Goal: Transaction & Acquisition: Book appointment/travel/reservation

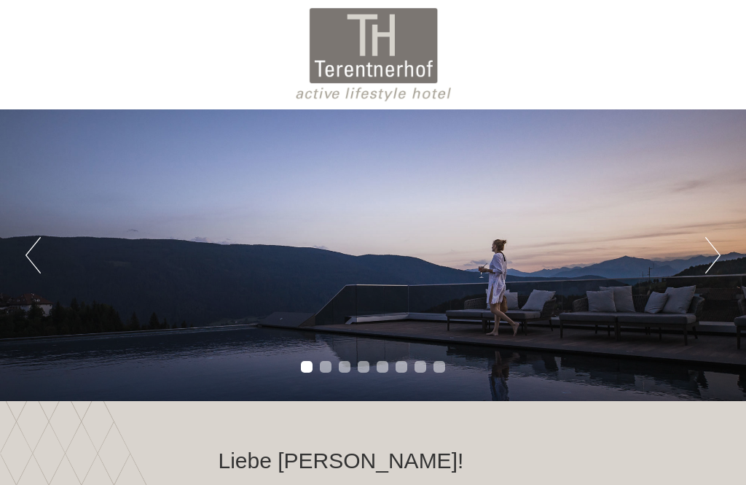
click at [710, 237] on button "Next" at bounding box center [712, 255] width 15 height 36
click at [718, 237] on button "Next" at bounding box center [712, 255] width 15 height 36
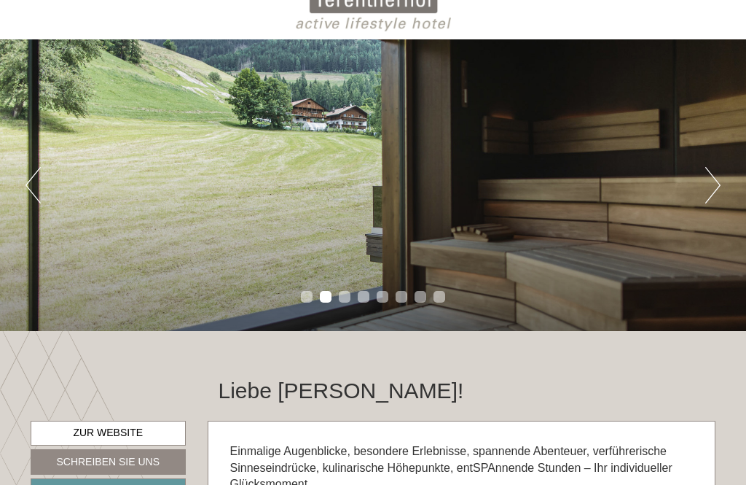
scroll to position [70, 0]
click at [711, 196] on button "Next" at bounding box center [712, 185] width 15 height 36
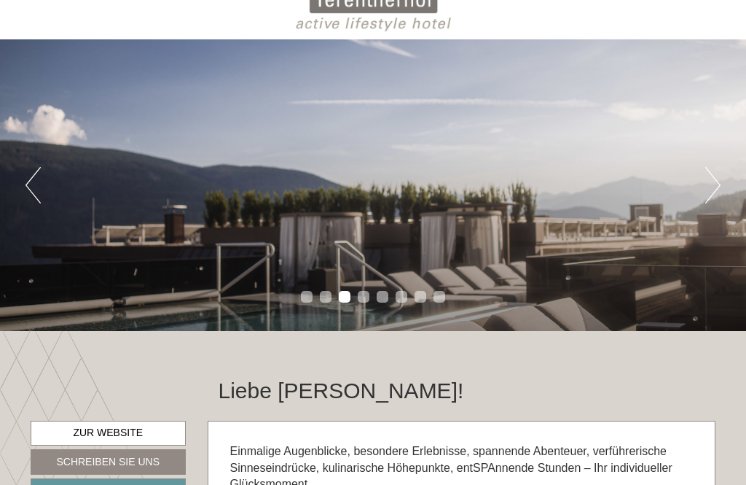
click at [707, 208] on div "Previous Next 1 2 3 4 5 6 7 8" at bounding box center [373, 184] width 746 height 291
click at [707, 200] on button "Next" at bounding box center [712, 185] width 15 height 36
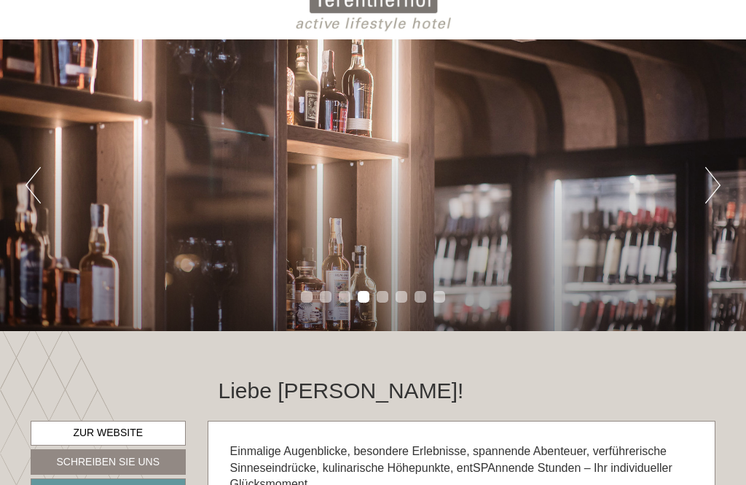
click at [699, 197] on div "Previous Next 1 2 3 4 5 6 7 8" at bounding box center [373, 184] width 746 height 291
click at [707, 192] on button "Next" at bounding box center [712, 185] width 15 height 36
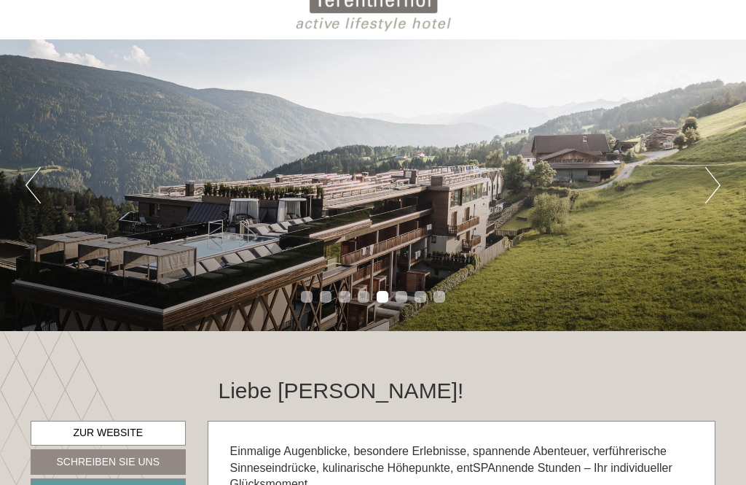
click at [710, 207] on div "Previous Next 1 2 3 4 5 6 7 8" at bounding box center [373, 184] width 746 height 291
click at [706, 202] on button "Next" at bounding box center [712, 185] width 15 height 36
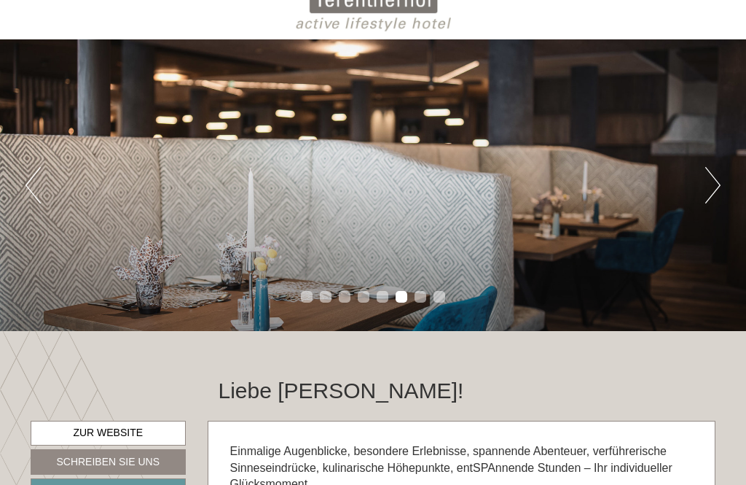
click at [711, 194] on button "Next" at bounding box center [712, 185] width 15 height 36
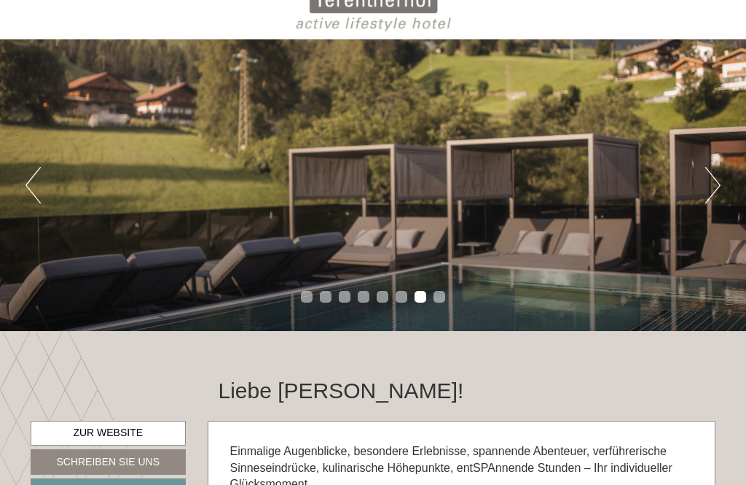
click at [710, 196] on button "Next" at bounding box center [712, 185] width 15 height 36
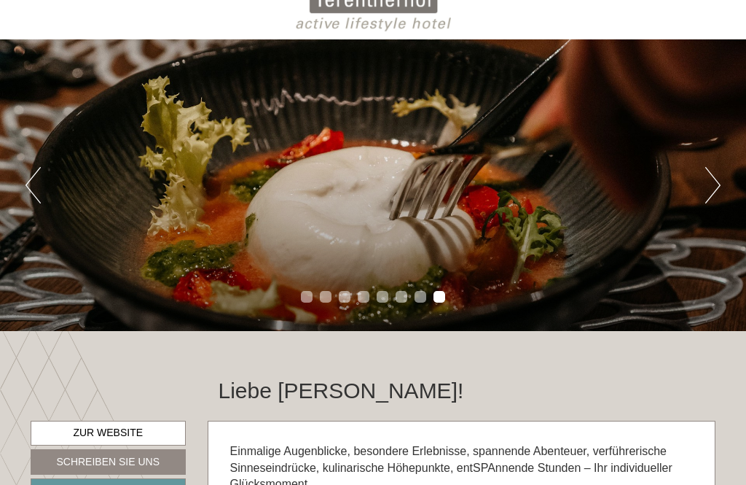
click at [713, 190] on button "Next" at bounding box center [712, 185] width 15 height 36
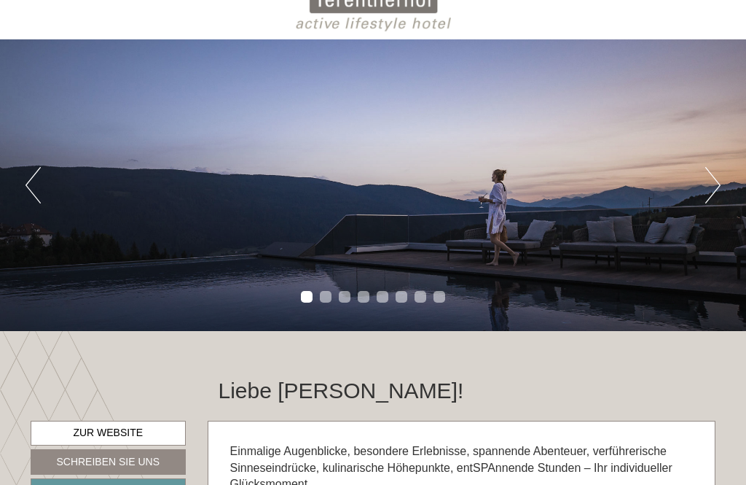
click at [714, 192] on button "Next" at bounding box center [712, 185] width 15 height 36
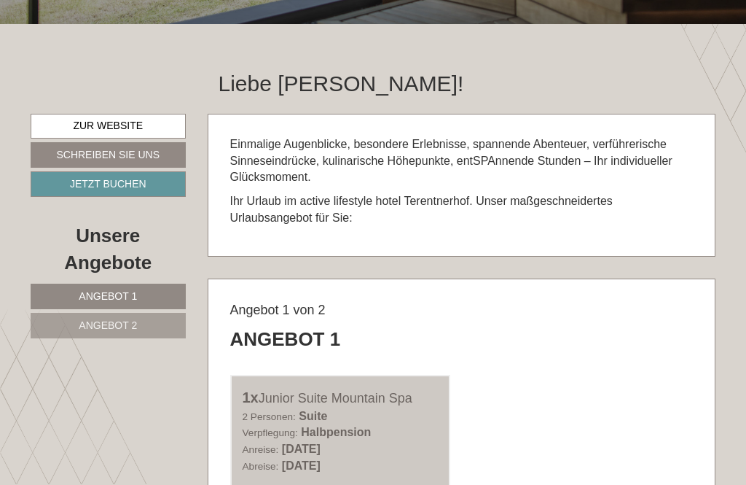
scroll to position [411, 0]
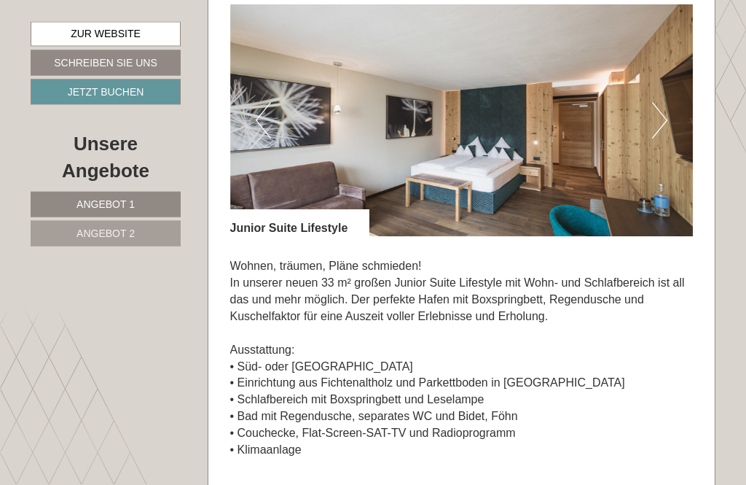
click at [659, 139] on button "Next" at bounding box center [659, 121] width 15 height 36
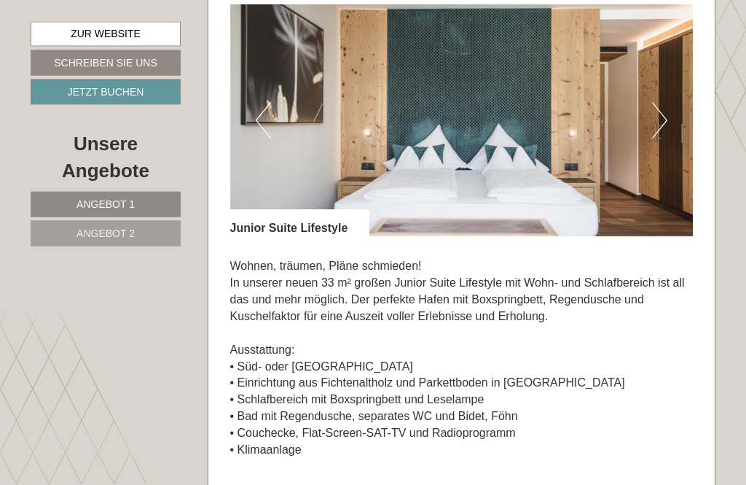
scroll to position [1915, 0]
click at [656, 138] on button "Next" at bounding box center [659, 120] width 15 height 36
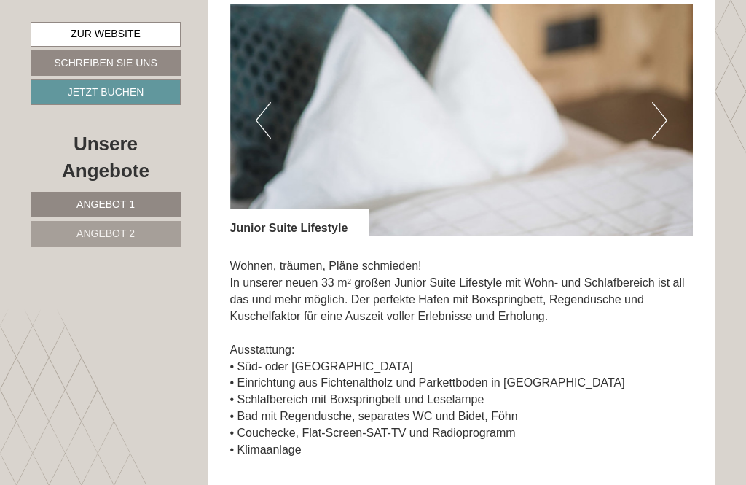
click at [658, 138] on button "Next" at bounding box center [659, 120] width 15 height 36
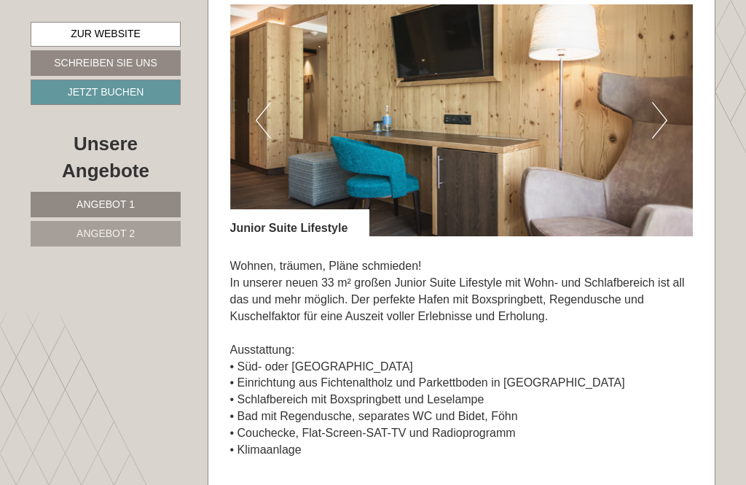
click at [661, 138] on button "Next" at bounding box center [659, 120] width 15 height 36
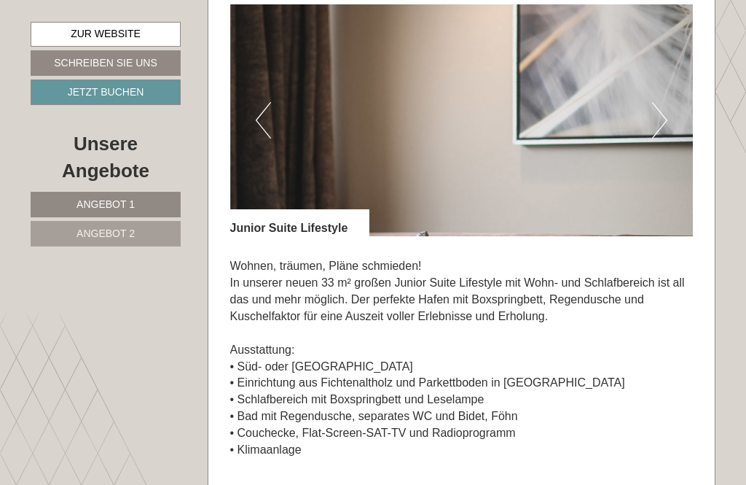
click at [662, 138] on button "Next" at bounding box center [659, 120] width 15 height 36
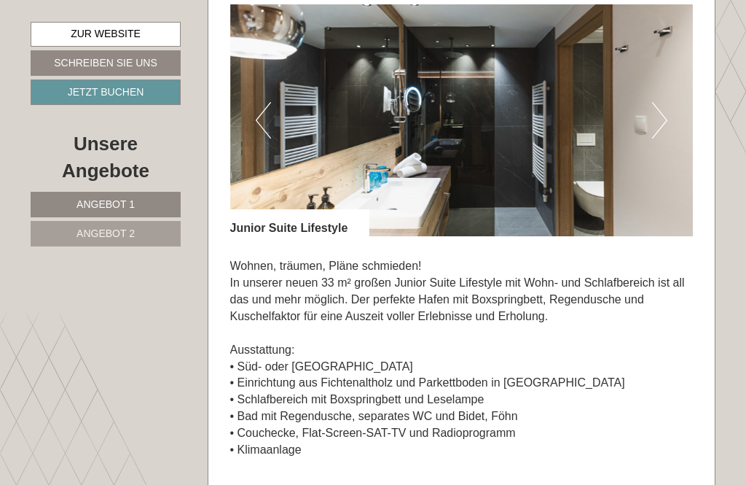
click at [665, 138] on button "Next" at bounding box center [659, 120] width 15 height 36
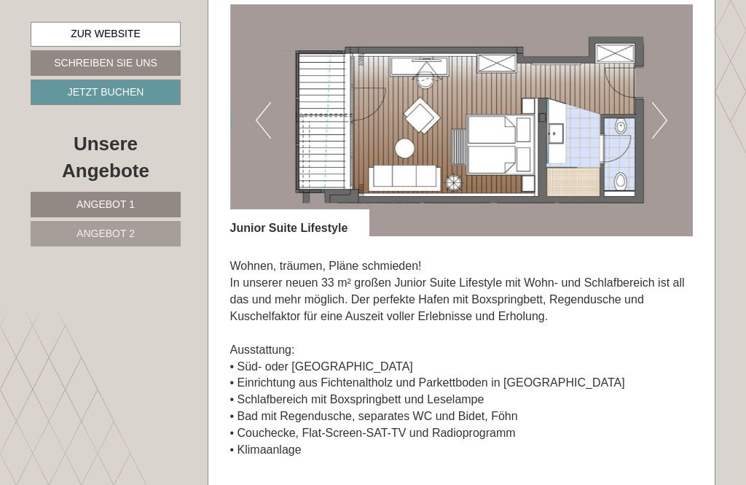
click at [662, 138] on button "Next" at bounding box center [659, 120] width 15 height 36
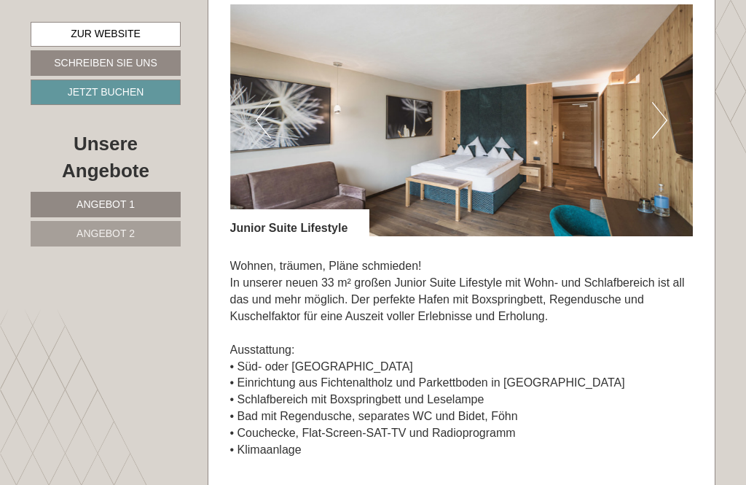
click at [664, 183] on img at bounding box center [461, 120] width 463 height 232
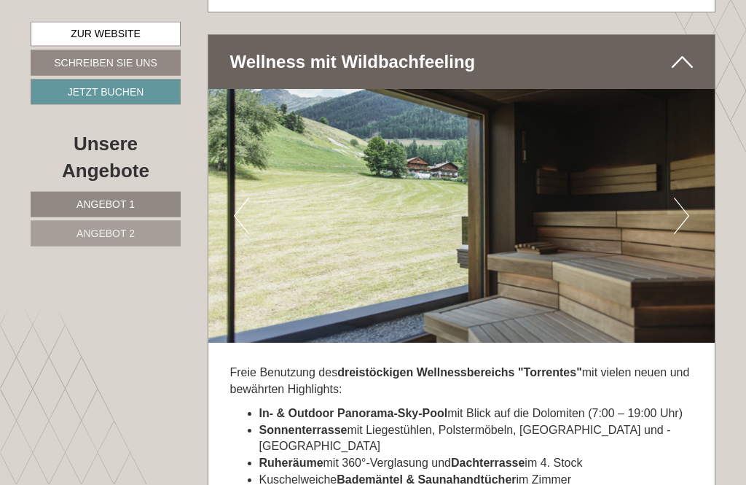
scroll to position [3603, 0]
click at [683, 234] on button "Next" at bounding box center [681, 215] width 15 height 36
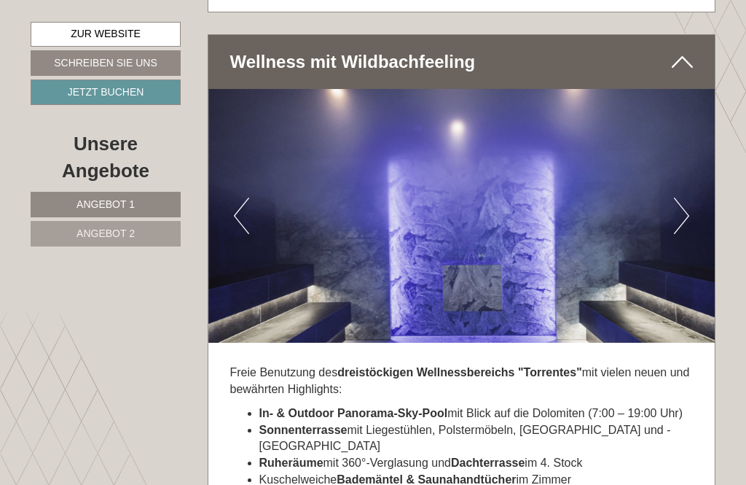
click at [683, 234] on button "Next" at bounding box center [681, 215] width 15 height 36
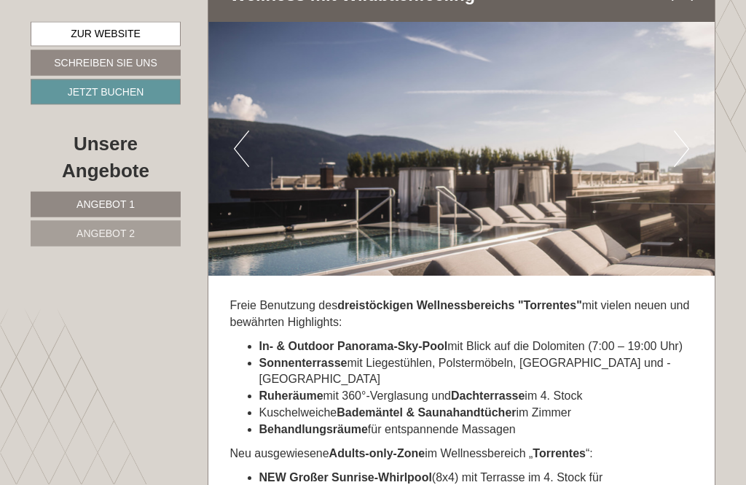
scroll to position [3668, 0]
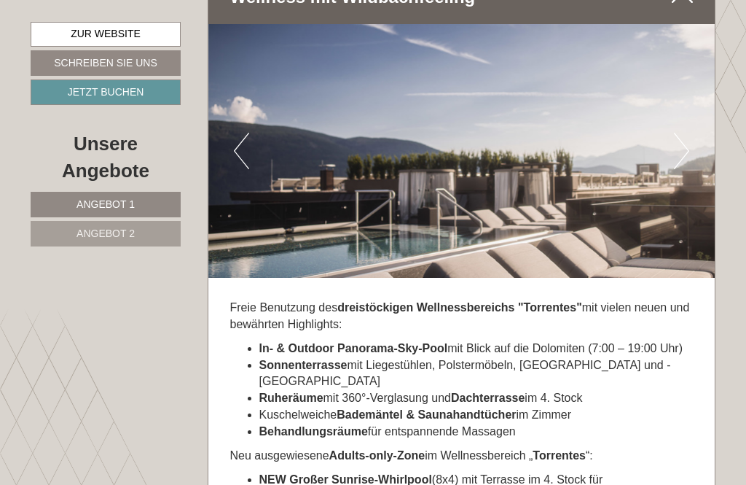
click at [675, 163] on button "Next" at bounding box center [681, 151] width 15 height 36
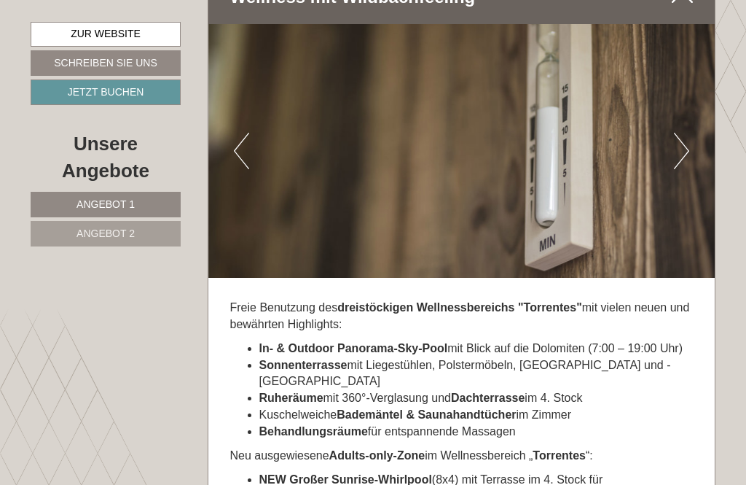
click at [683, 159] on button "Next" at bounding box center [681, 151] width 15 height 36
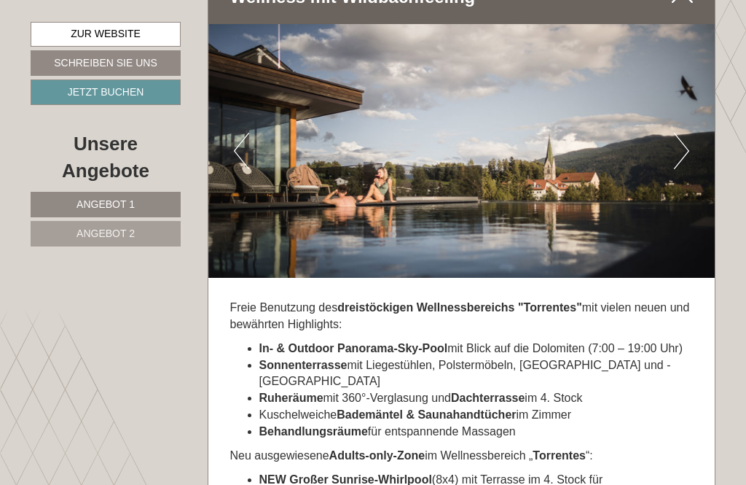
click at [683, 191] on img at bounding box center [461, 151] width 507 height 254
click at [686, 169] on button "Next" at bounding box center [681, 151] width 15 height 36
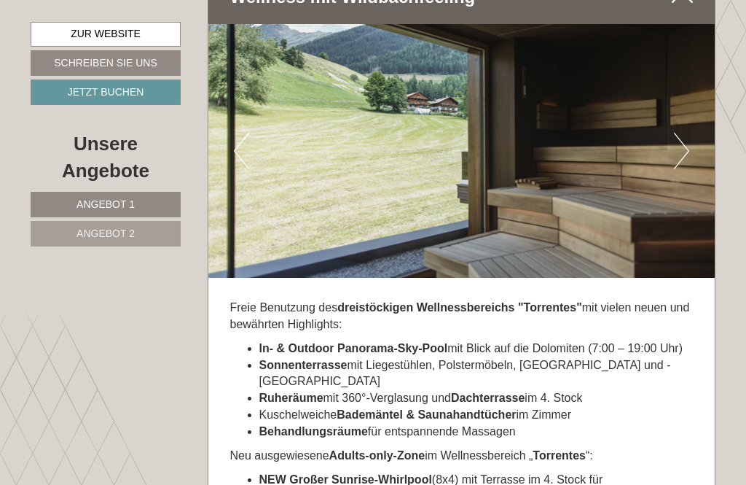
click at [679, 169] on button "Next" at bounding box center [681, 151] width 15 height 36
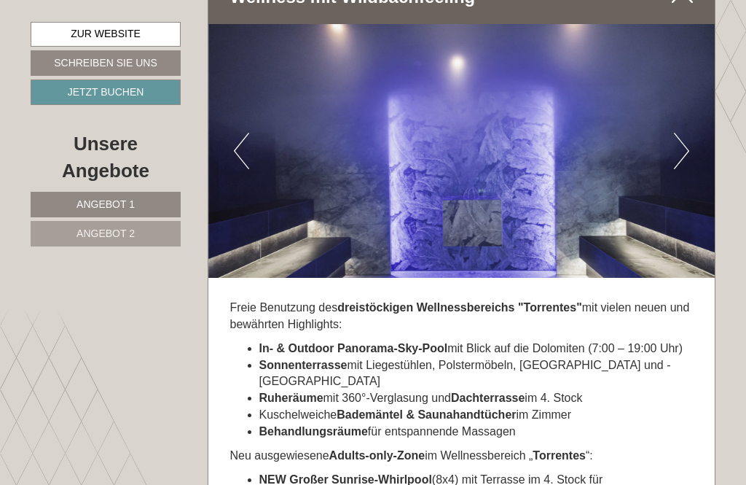
click at [679, 169] on button "Next" at bounding box center [681, 151] width 15 height 36
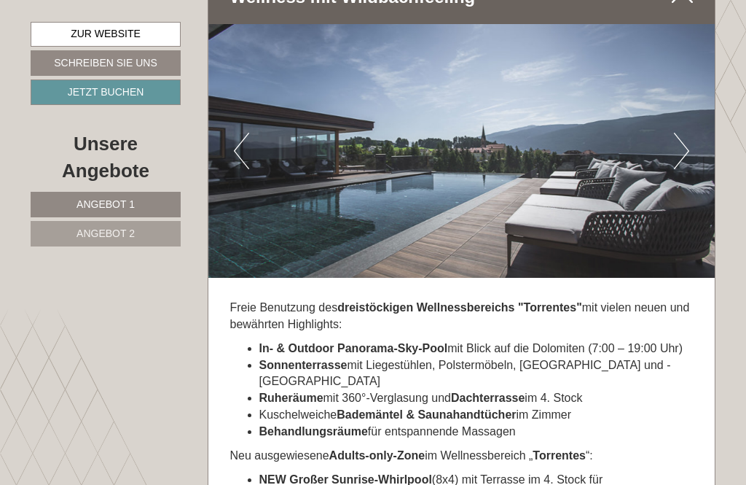
click at [681, 169] on button "Next" at bounding box center [681, 151] width 15 height 36
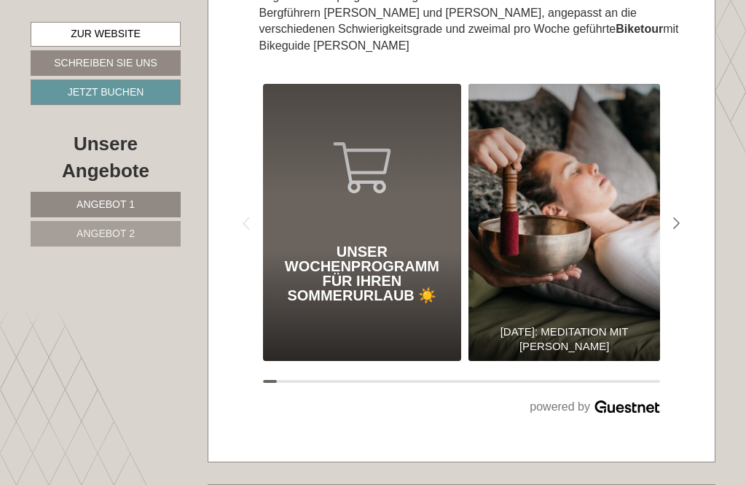
scroll to position [4764, 0]
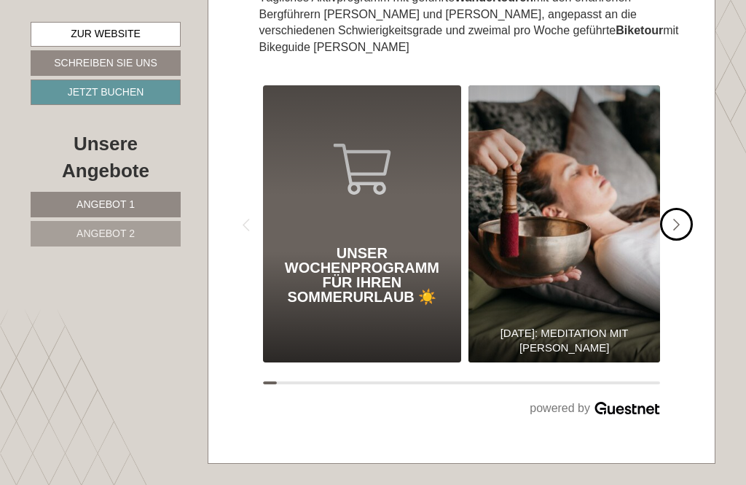
click at [681, 217] on div "#gn-shop-3 .a-arrow { fill:#4a8f1b; }" at bounding box center [676, 224] width 33 height 33
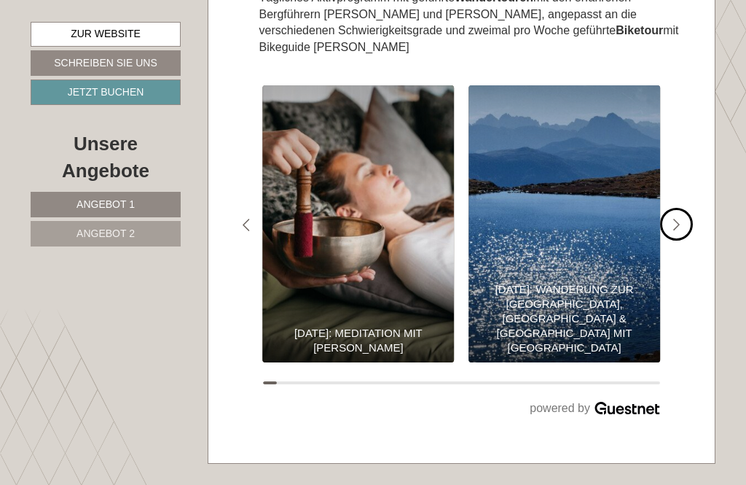
click at [681, 212] on div "#gn-shop-3 .a-arrow { fill:#4a8f1b; }" at bounding box center [676, 224] width 33 height 33
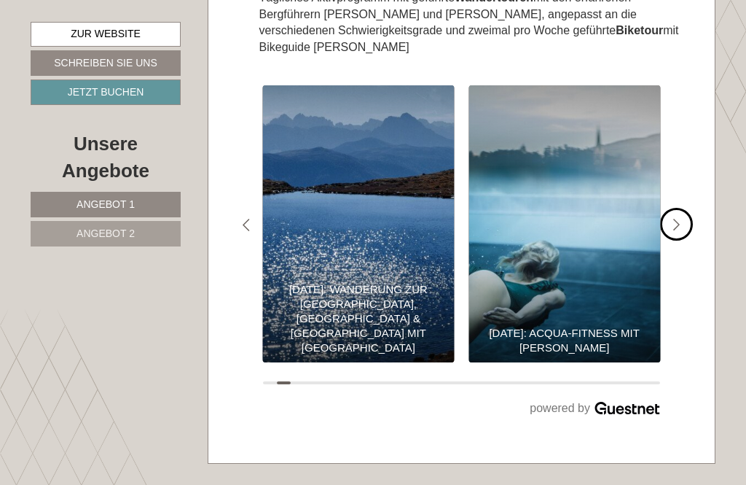
click at [685, 213] on div "#gn-shop-3 .a-arrow { fill:#4a8f1b; }" at bounding box center [676, 224] width 33 height 33
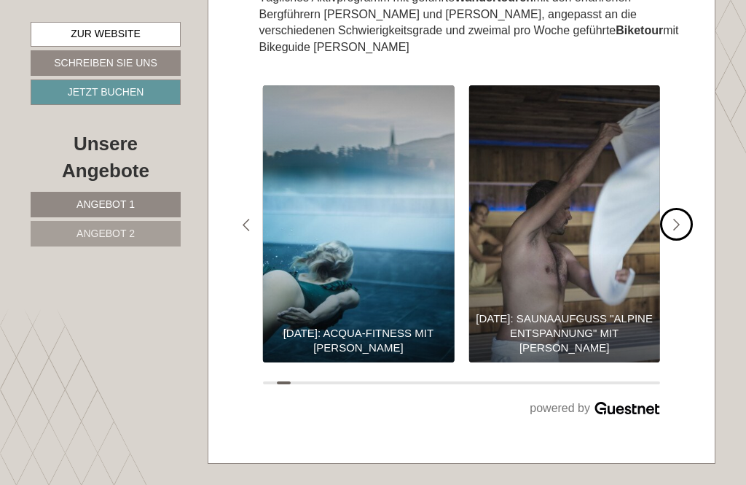
click at [678, 219] on icon "#gn-shop-3 .a-arrow { fill:#4a8f1b; }" at bounding box center [676, 225] width 7 height 13
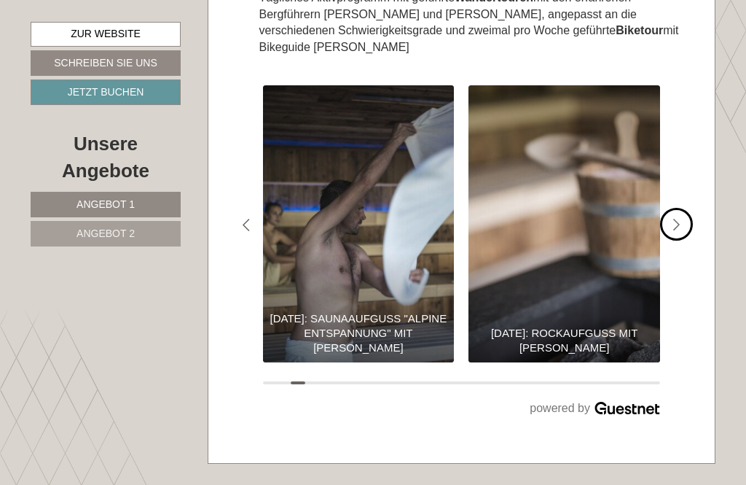
click at [683, 209] on div "#gn-shop-3 .a-arrow { fill:#4a8f1b; }" at bounding box center [676, 224] width 33 height 33
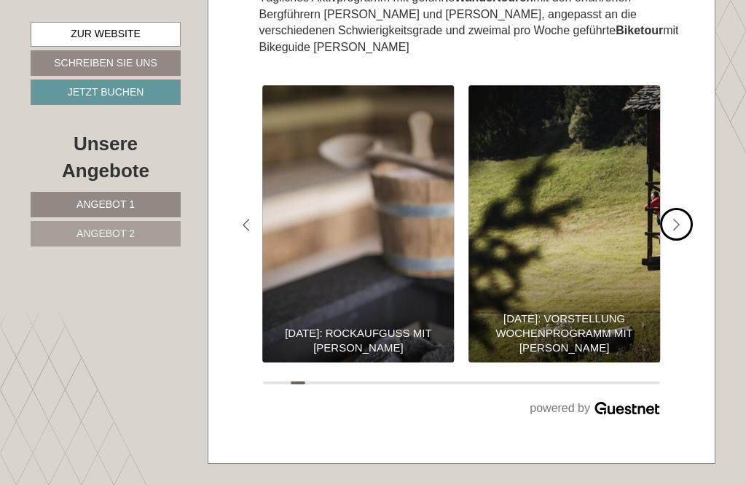
click at [683, 210] on div "#gn-shop-3 .a-arrow { fill:#4a8f1b; }" at bounding box center [676, 224] width 33 height 33
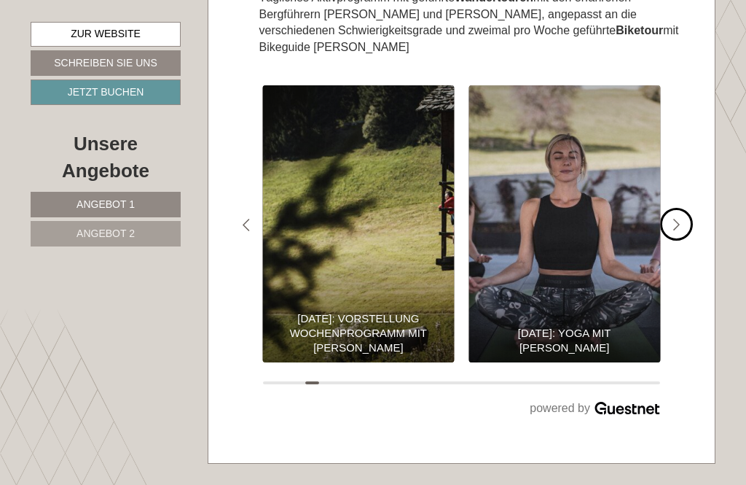
click at [676, 216] on div "#gn-shop-3 .a-arrow { fill:#4a8f1b; }" at bounding box center [676, 224] width 33 height 33
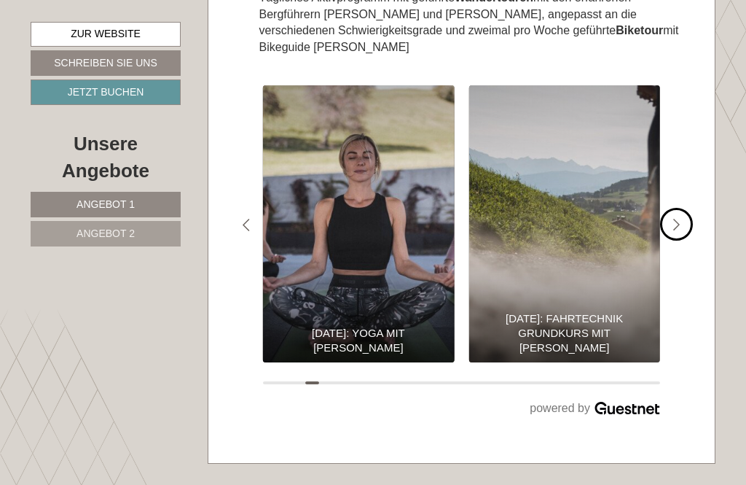
click at [679, 219] on icon "#gn-shop-3 .a-arrow { fill:#4a8f1b; }" at bounding box center [676, 225] width 7 height 13
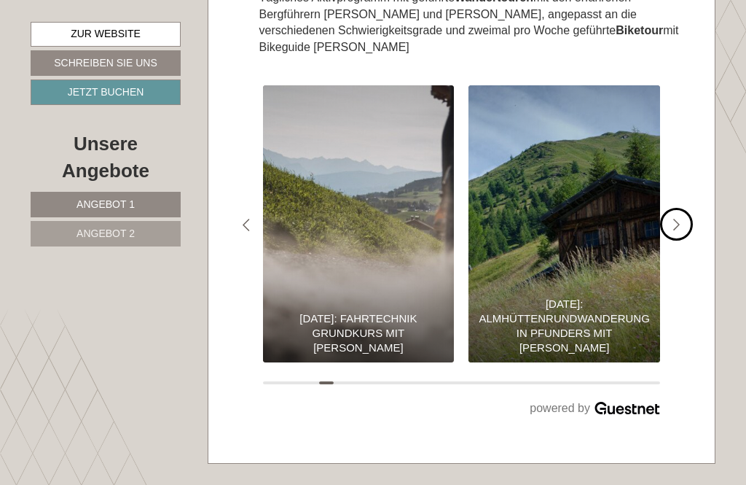
click at [681, 214] on div "#gn-shop-3 .a-arrow { fill:#4a8f1b; }" at bounding box center [676, 224] width 33 height 33
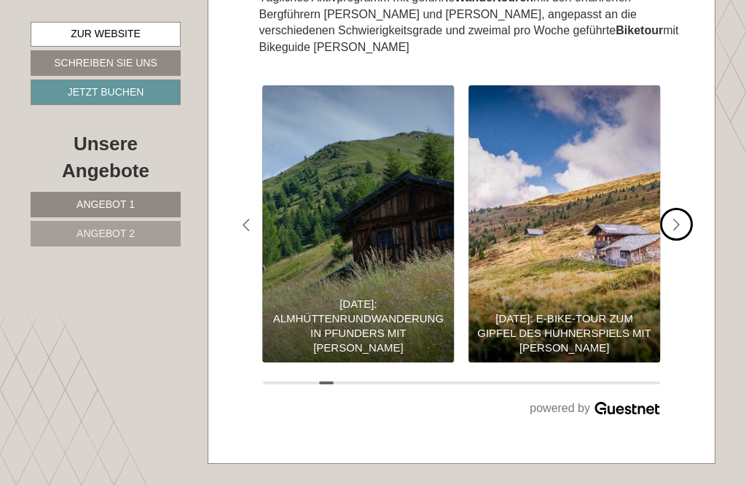
click at [675, 218] on div "#gn-shop-3 .a-arrow { fill:#4a8f1b; }" at bounding box center [676, 224] width 33 height 33
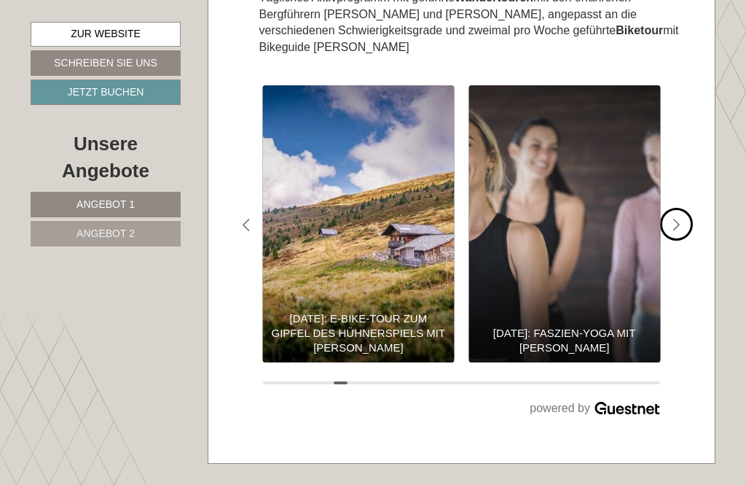
click at [679, 219] on icon "#gn-shop-3 .a-arrow { fill:#4a8f1b; }" at bounding box center [676, 225] width 7 height 13
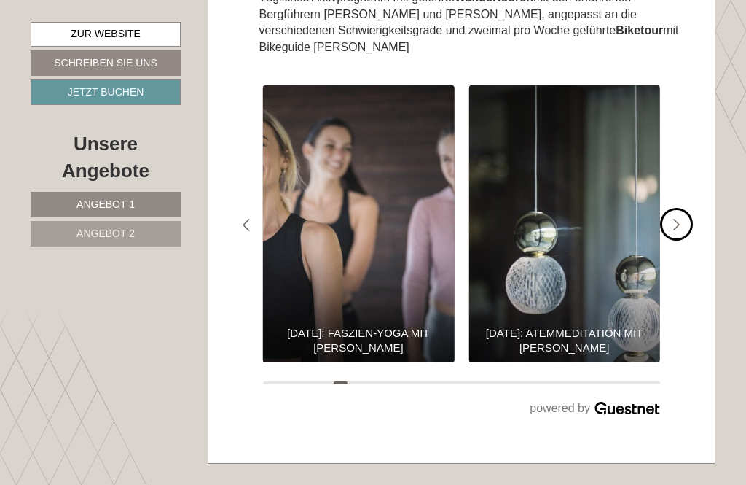
click at [671, 223] on div "#gn-shop-3 .a-arrow { fill:#4a8f1b; }" at bounding box center [676, 224] width 33 height 33
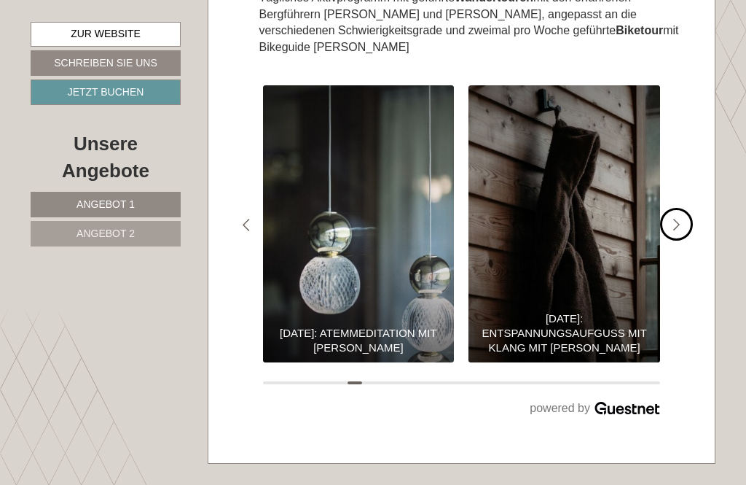
click at [672, 221] on div "#gn-shop-3 .a-arrow { fill:#4a8f1b; }" at bounding box center [676, 224] width 33 height 33
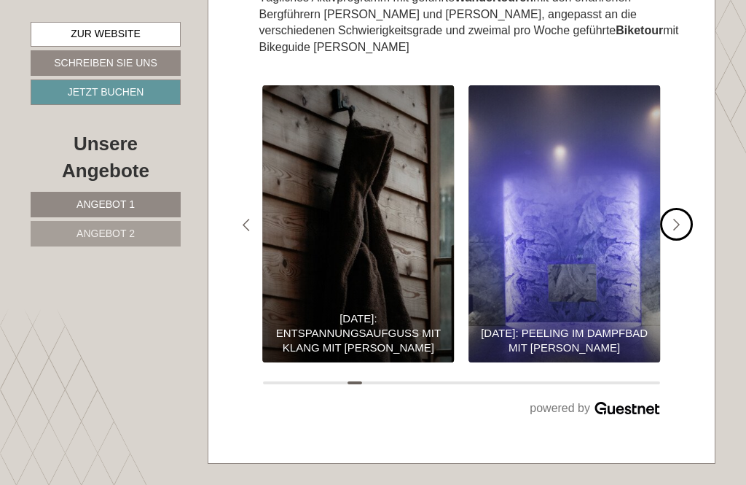
click at [678, 219] on icon "#gn-shop-3 .a-arrow { fill:#4a8f1b; }" at bounding box center [676, 225] width 7 height 13
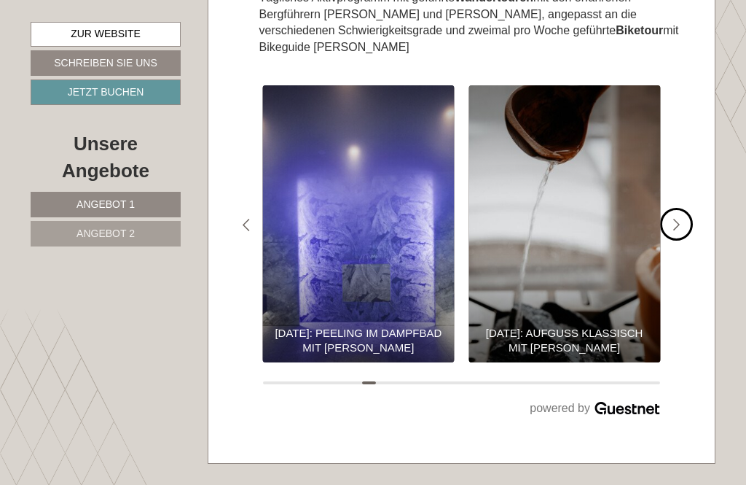
click at [678, 219] on icon "#gn-shop-3 .a-arrow { fill:#4a8f1b; }" at bounding box center [676, 225] width 7 height 13
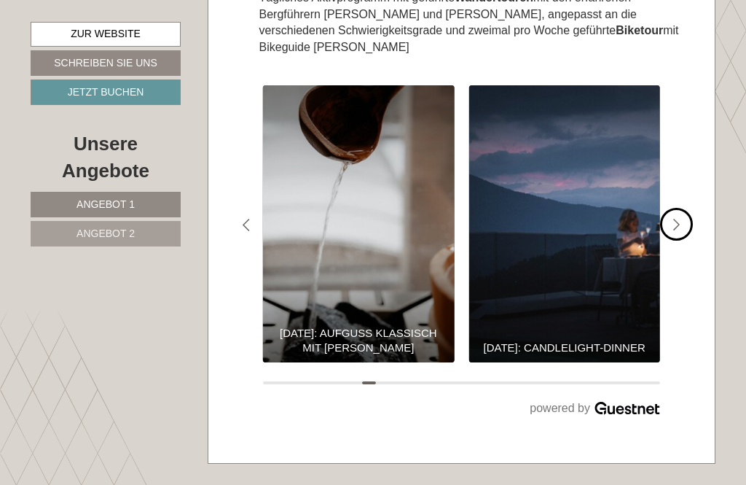
click at [675, 216] on div "#gn-shop-3 .a-arrow { fill:#4a8f1b; }" at bounding box center [676, 224] width 33 height 33
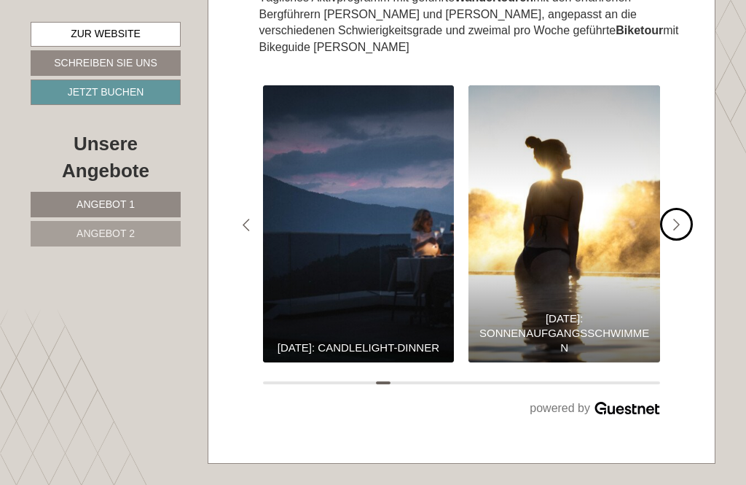
click at [670, 218] on div "#gn-shop-3 .a-arrow { fill:#4a8f1b; }" at bounding box center [676, 224] width 33 height 33
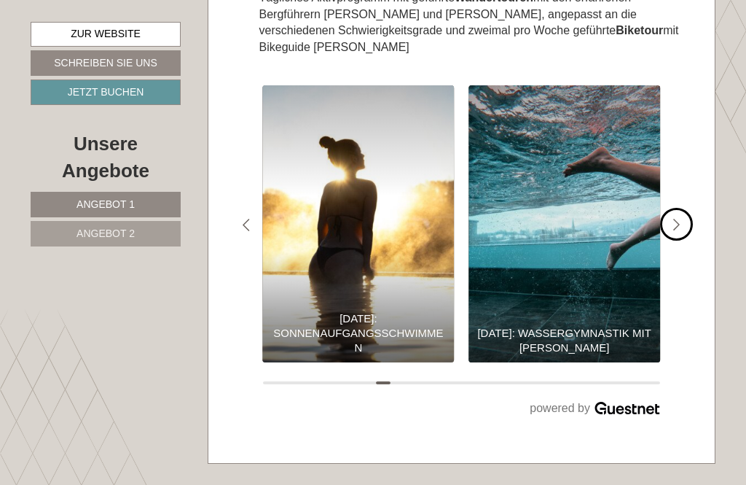
click at [675, 216] on div "#gn-shop-3 .a-arrow { fill:#4a8f1b; }" at bounding box center [676, 224] width 33 height 33
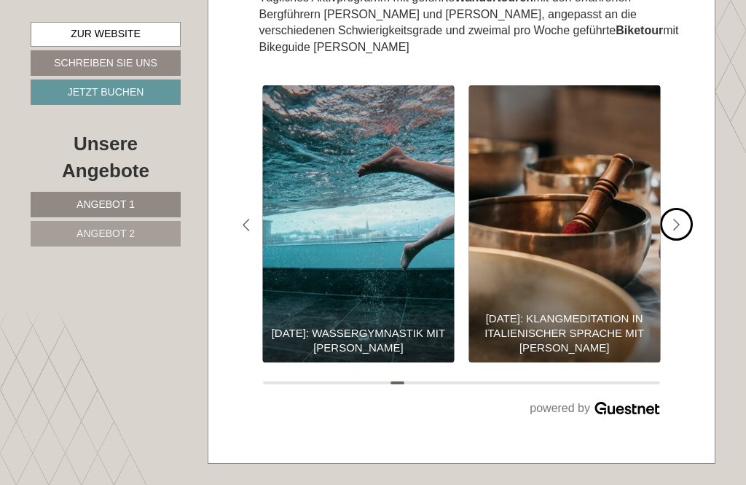
click at [678, 219] on icon "#gn-shop-3 .a-arrow { fill:#4a8f1b; }" at bounding box center [676, 225] width 7 height 13
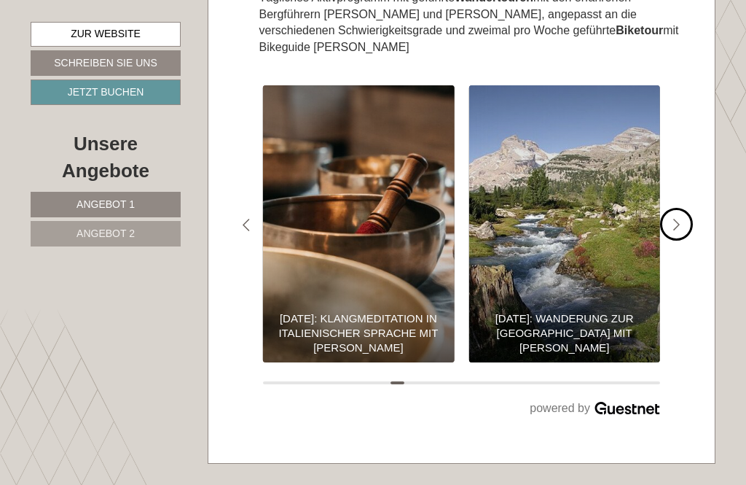
click at [676, 218] on div "#gn-shop-3 .a-arrow { fill:#4a8f1b; }" at bounding box center [676, 224] width 33 height 33
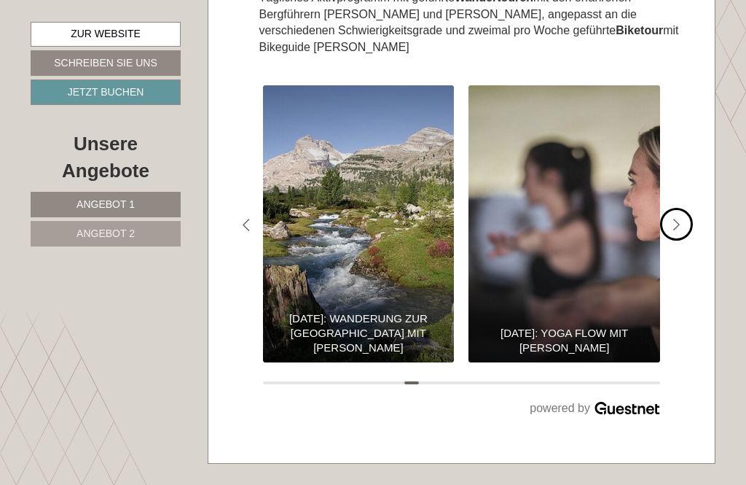
click at [673, 217] on div "#gn-shop-3 .a-arrow { fill:#4a8f1b; }" at bounding box center [676, 224] width 33 height 33
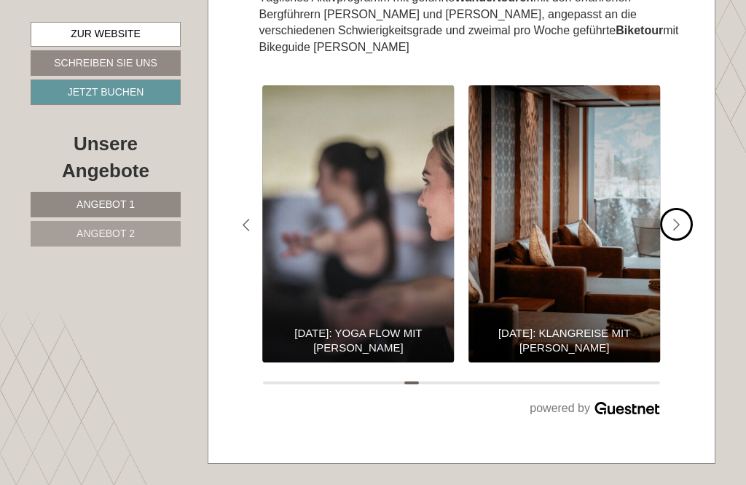
click at [674, 220] on div "#gn-shop-3 .a-arrow { fill:#4a8f1b; }" at bounding box center [676, 224] width 33 height 33
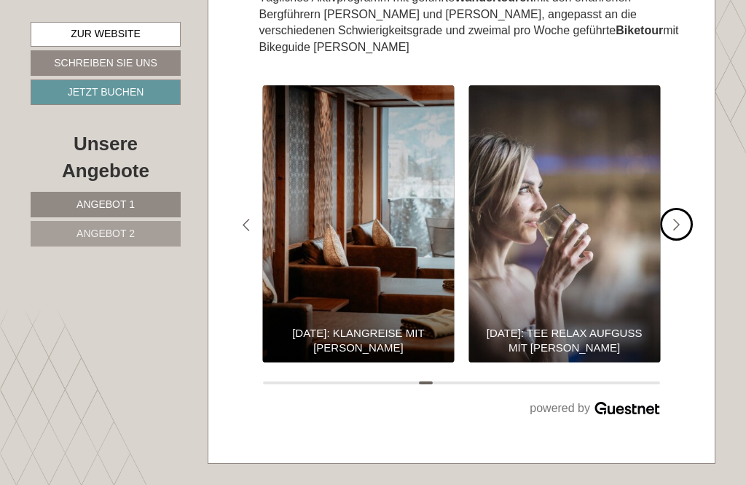
click at [675, 221] on div "#gn-shop-3 .a-arrow { fill:#4a8f1b; }" at bounding box center [676, 224] width 33 height 33
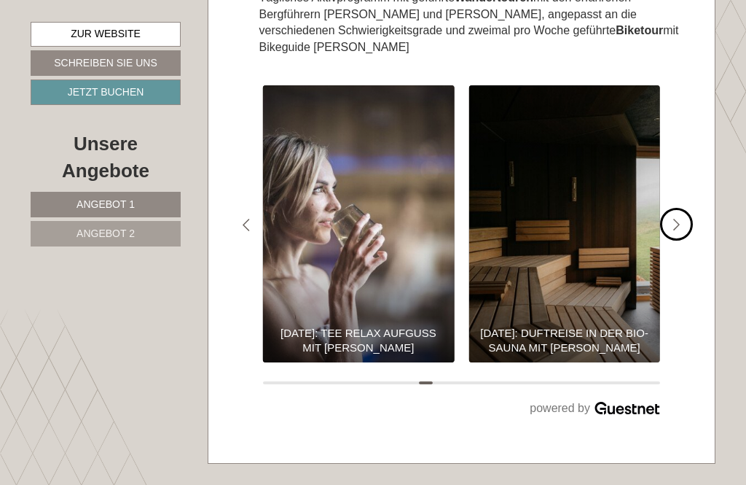
click at [674, 221] on div "#gn-shop-3 .a-arrow { fill:#4a8f1b; }" at bounding box center [676, 224] width 33 height 33
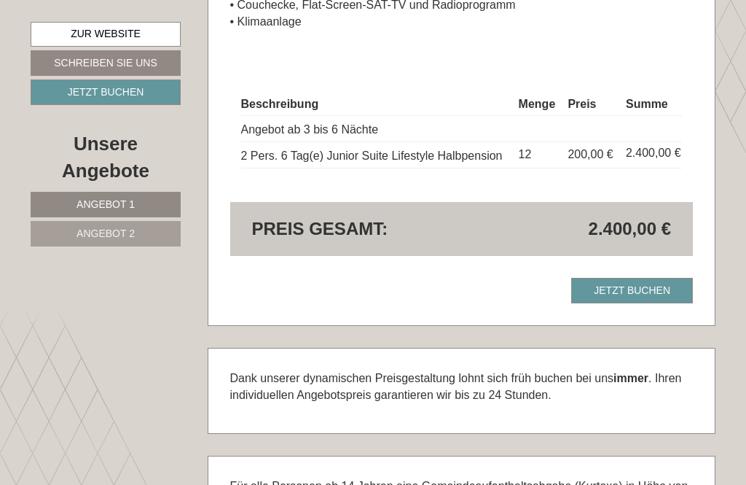
scroll to position [2321, 0]
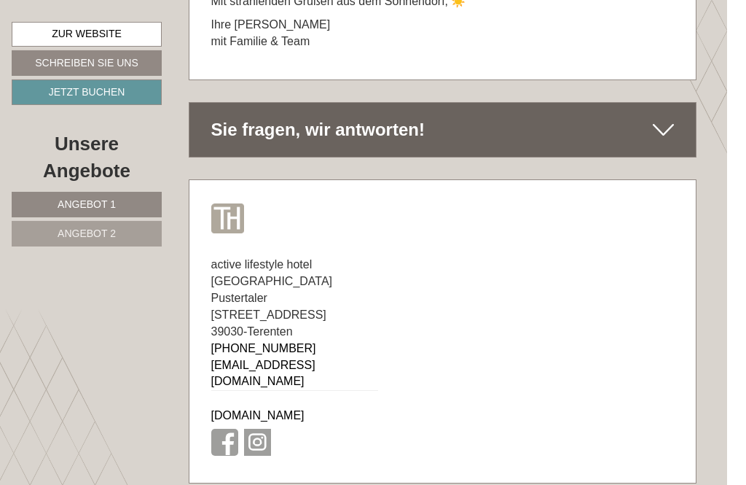
scroll to position [7504, 0]
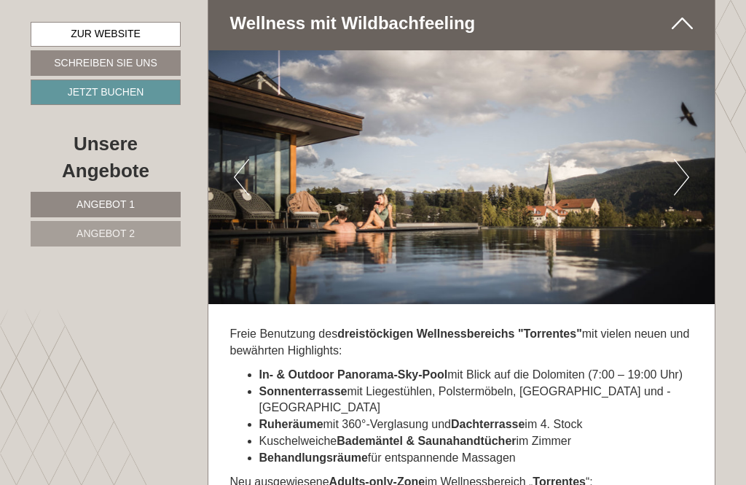
click at [152, 226] on link "Angebot 2" at bounding box center [106, 234] width 150 height 26
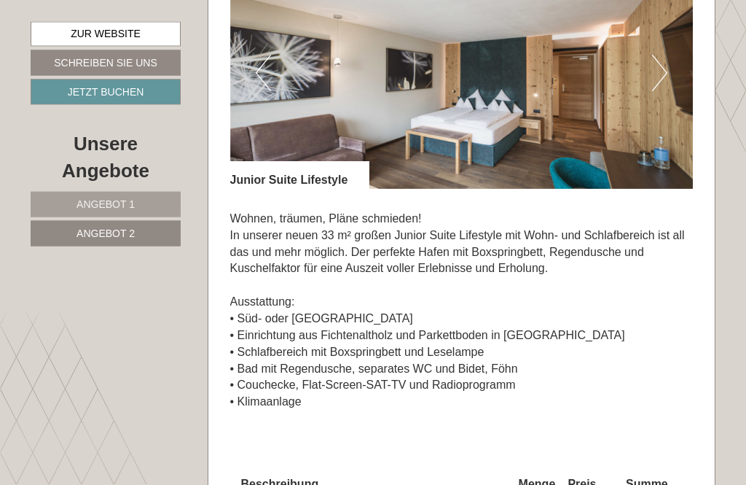
scroll to position [927, 0]
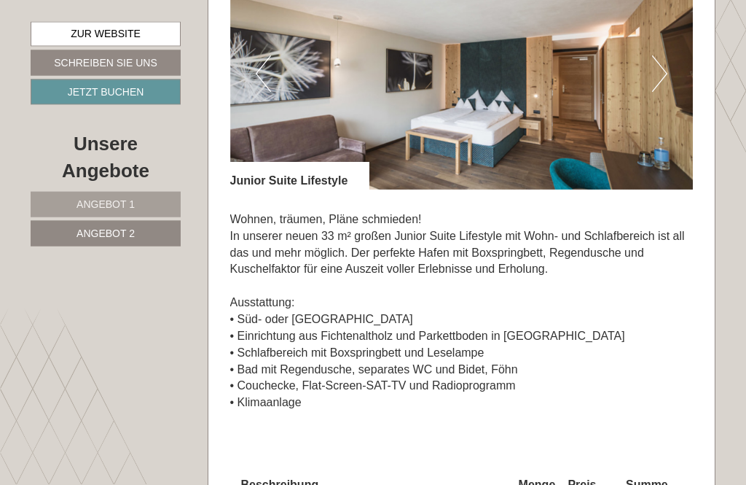
click at [660, 93] on button "Next" at bounding box center [659, 74] width 15 height 36
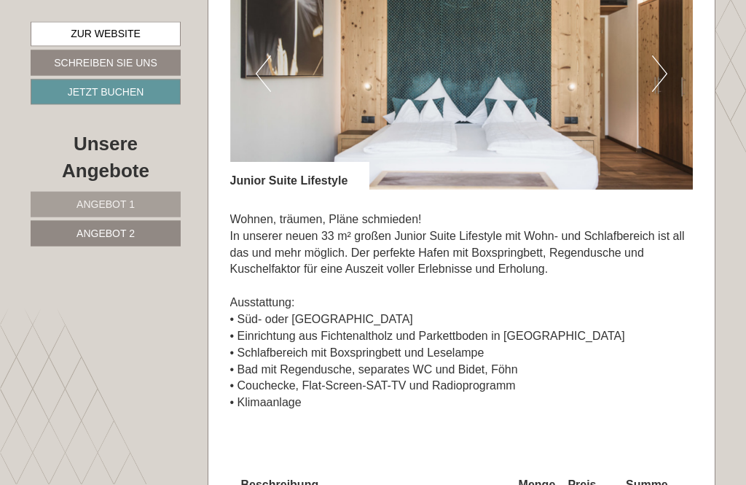
scroll to position [928, 0]
click at [667, 92] on button "Next" at bounding box center [659, 73] width 15 height 36
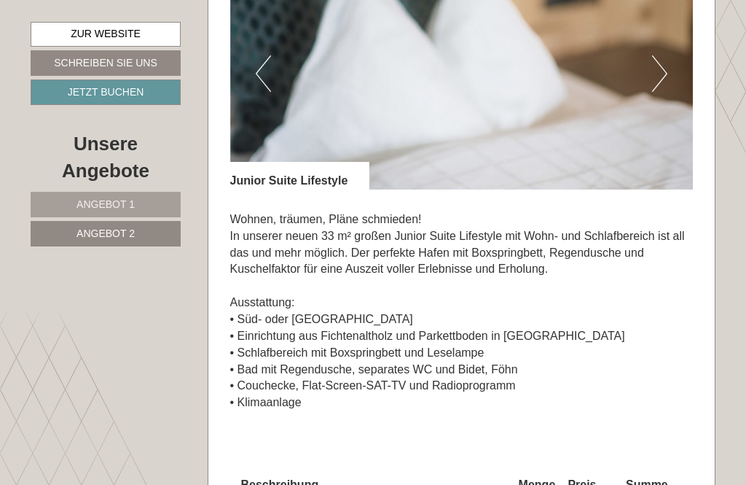
click at [661, 92] on button "Next" at bounding box center [659, 73] width 15 height 36
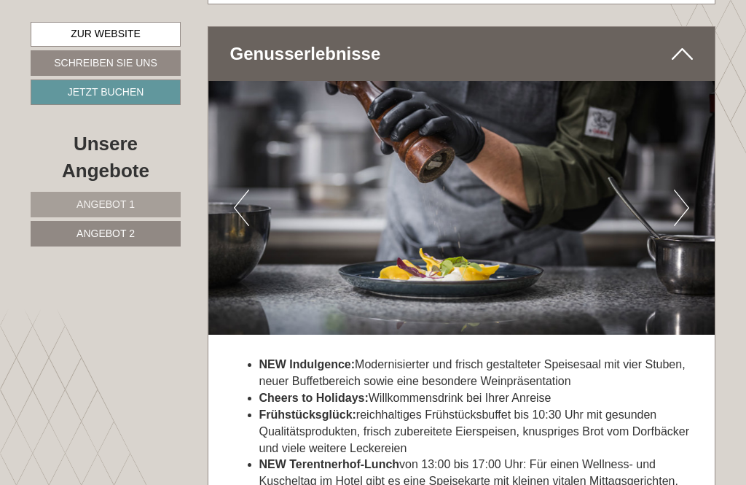
scroll to position [1917, 0]
